Goal: Information Seeking & Learning: Learn about a topic

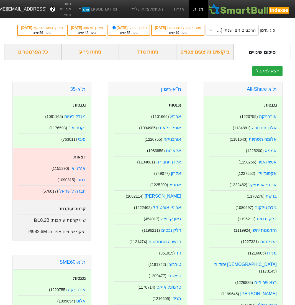
click at [102, 60] on div "ניתוח ני״ע" at bounding box center [90, 52] width 57 height 16
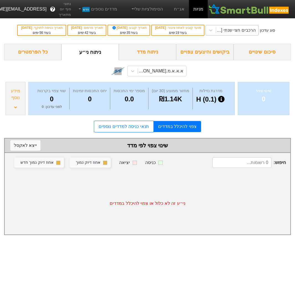
click at [220, 26] on div "הרכבים חצי שנתי [DATE]" at bounding box center [237, 30] width 42 height 10
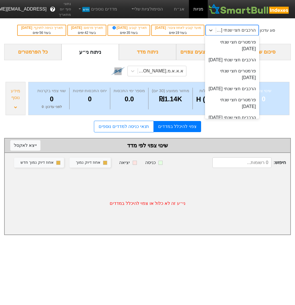
scroll to position [61, 0]
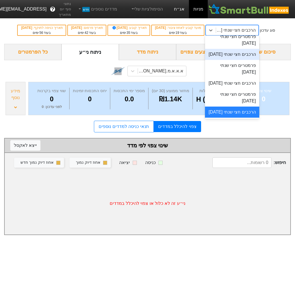
click at [177, 9] on link "אג״ח" at bounding box center [179, 9] width 19 height 18
